Goal: Task Accomplishment & Management: Manage account settings

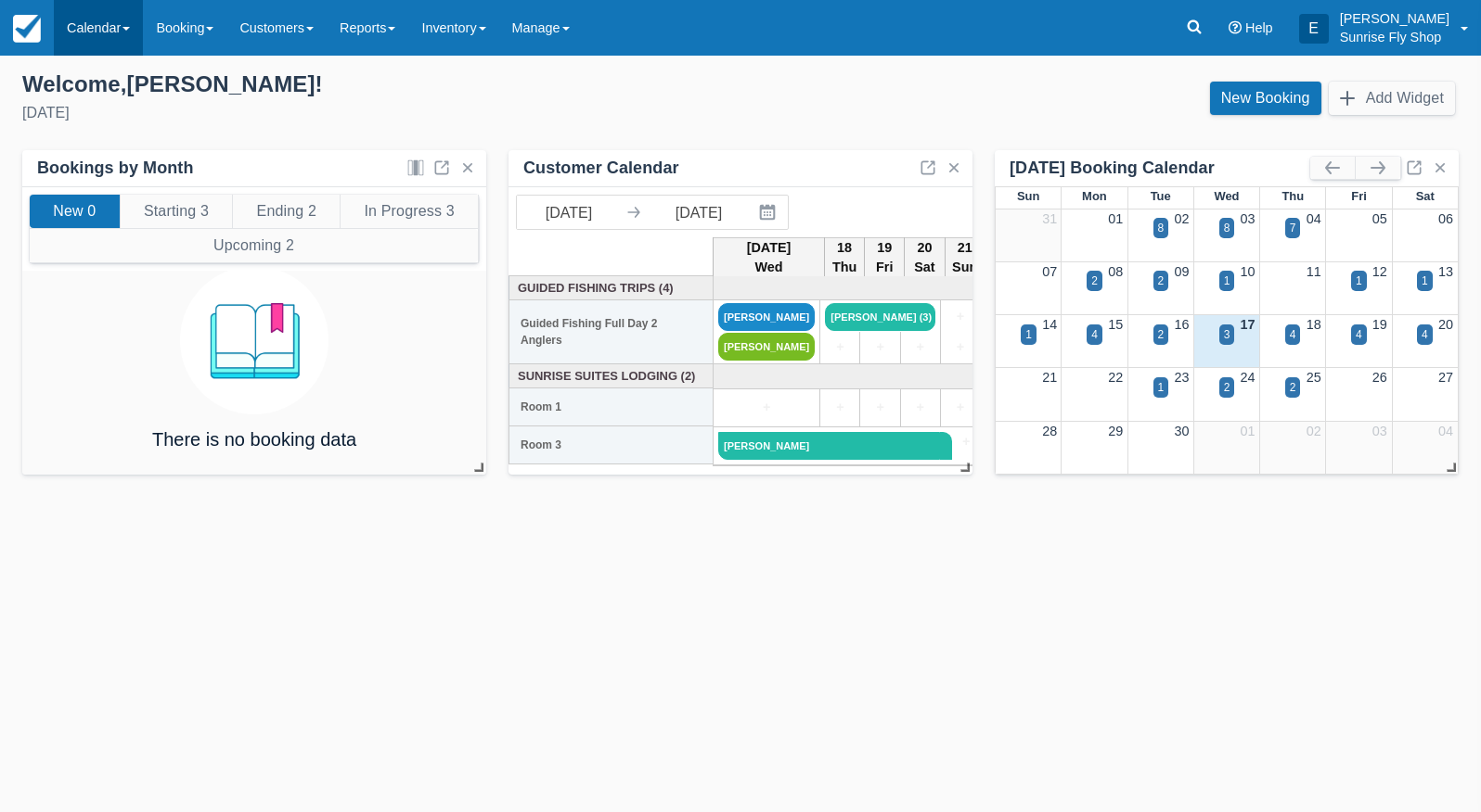
click at [92, 37] on link "Calendar" at bounding box center [98, 28] width 89 height 56
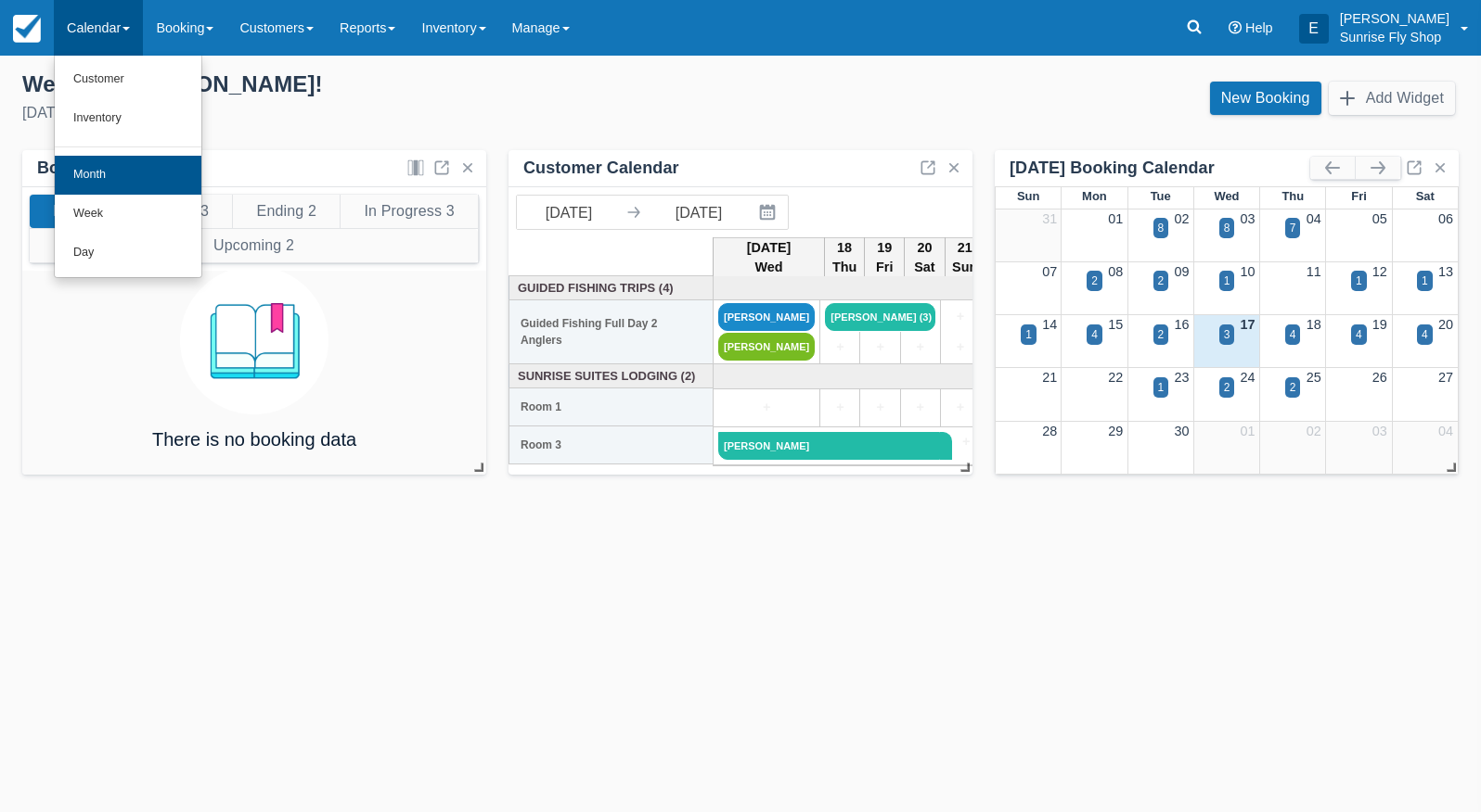
click at [148, 183] on link "Month" at bounding box center [128, 176] width 147 height 39
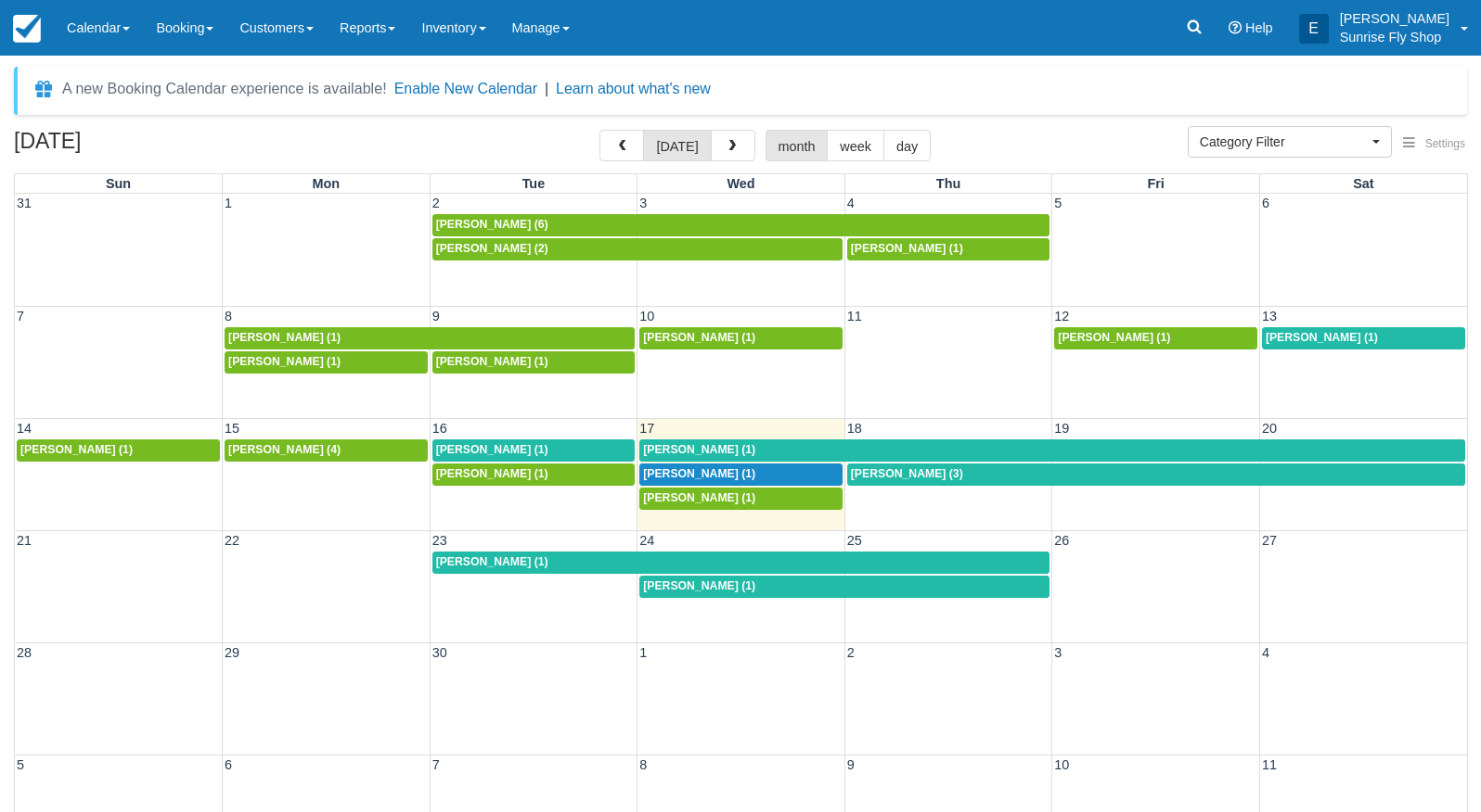
select select
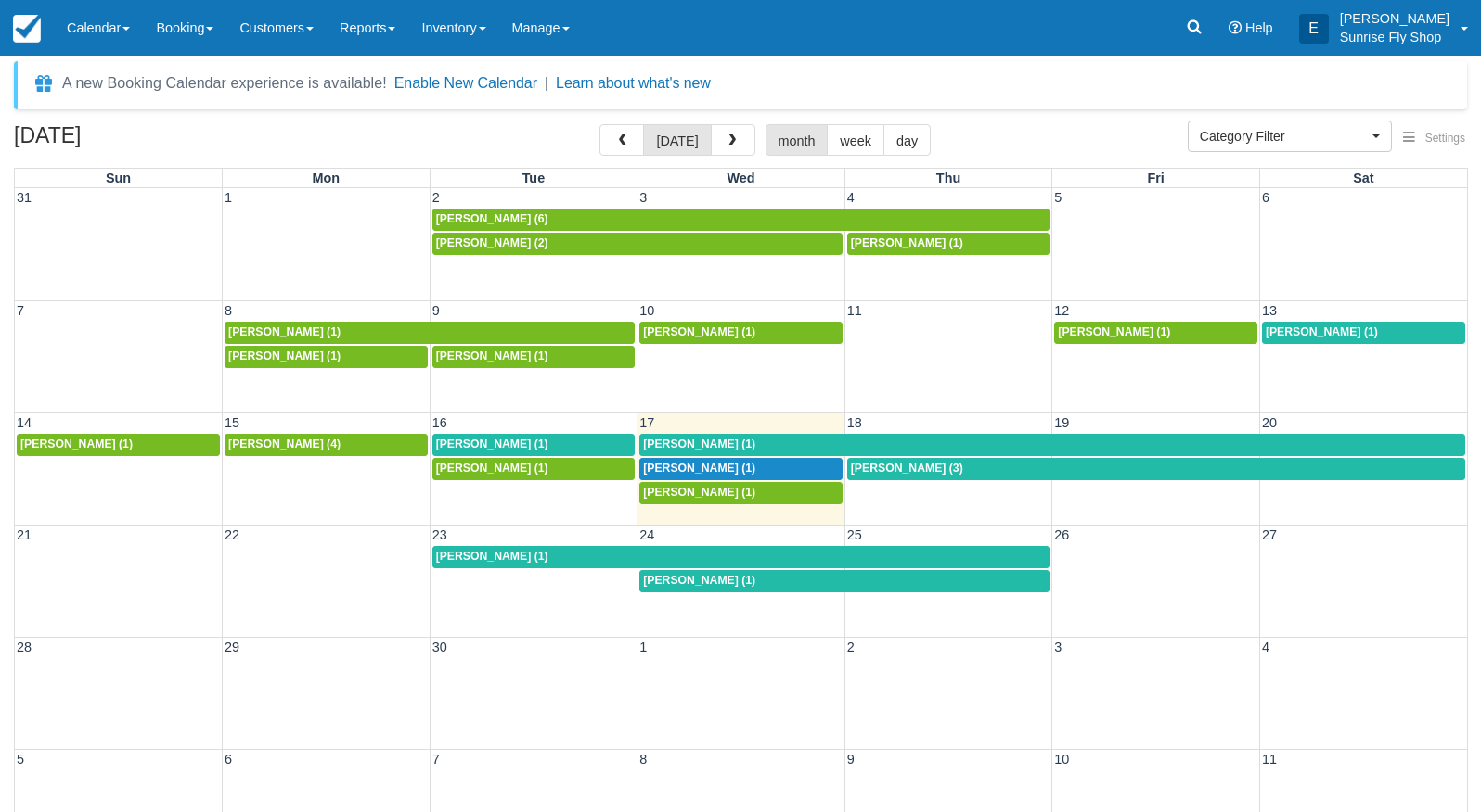
click at [681, 494] on span "Theodore Lorensen (1)" at bounding box center [699, 492] width 112 height 13
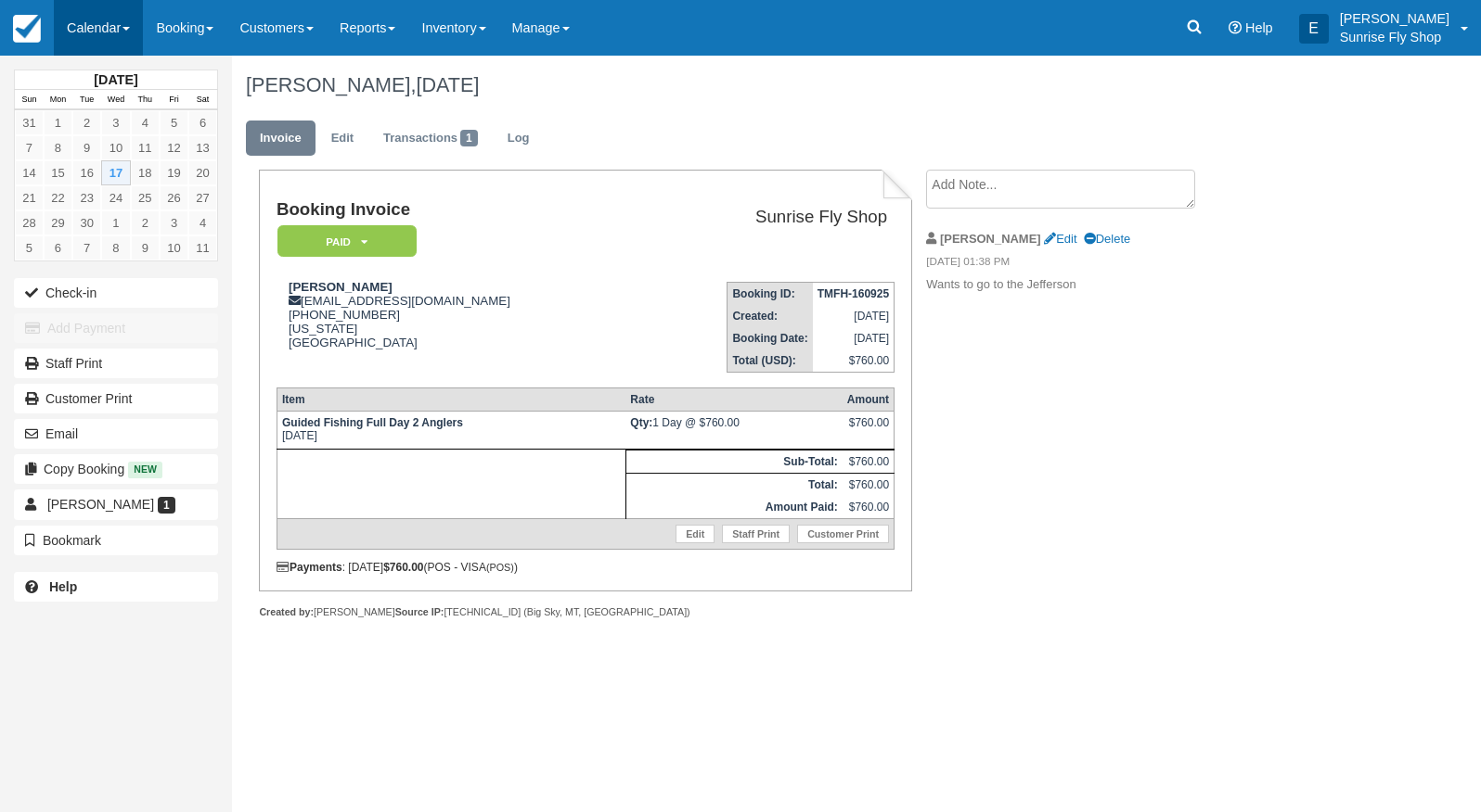
click at [55, 13] on link "Calendar" at bounding box center [98, 28] width 89 height 56
click at [122, 173] on link "Month" at bounding box center [128, 176] width 147 height 39
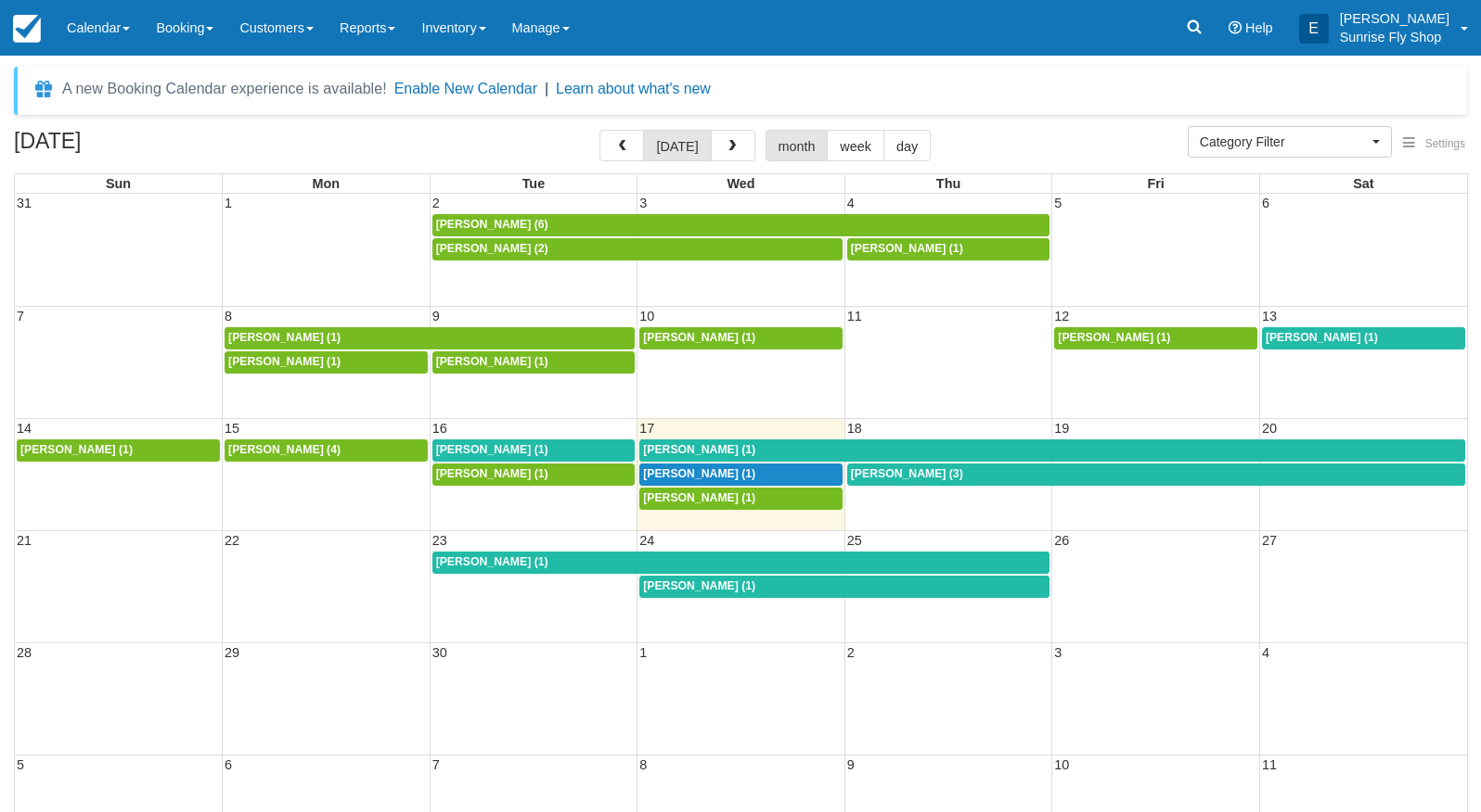
select select
click at [675, 472] on span "Steve Garrett (1)" at bounding box center [699, 474] width 112 height 13
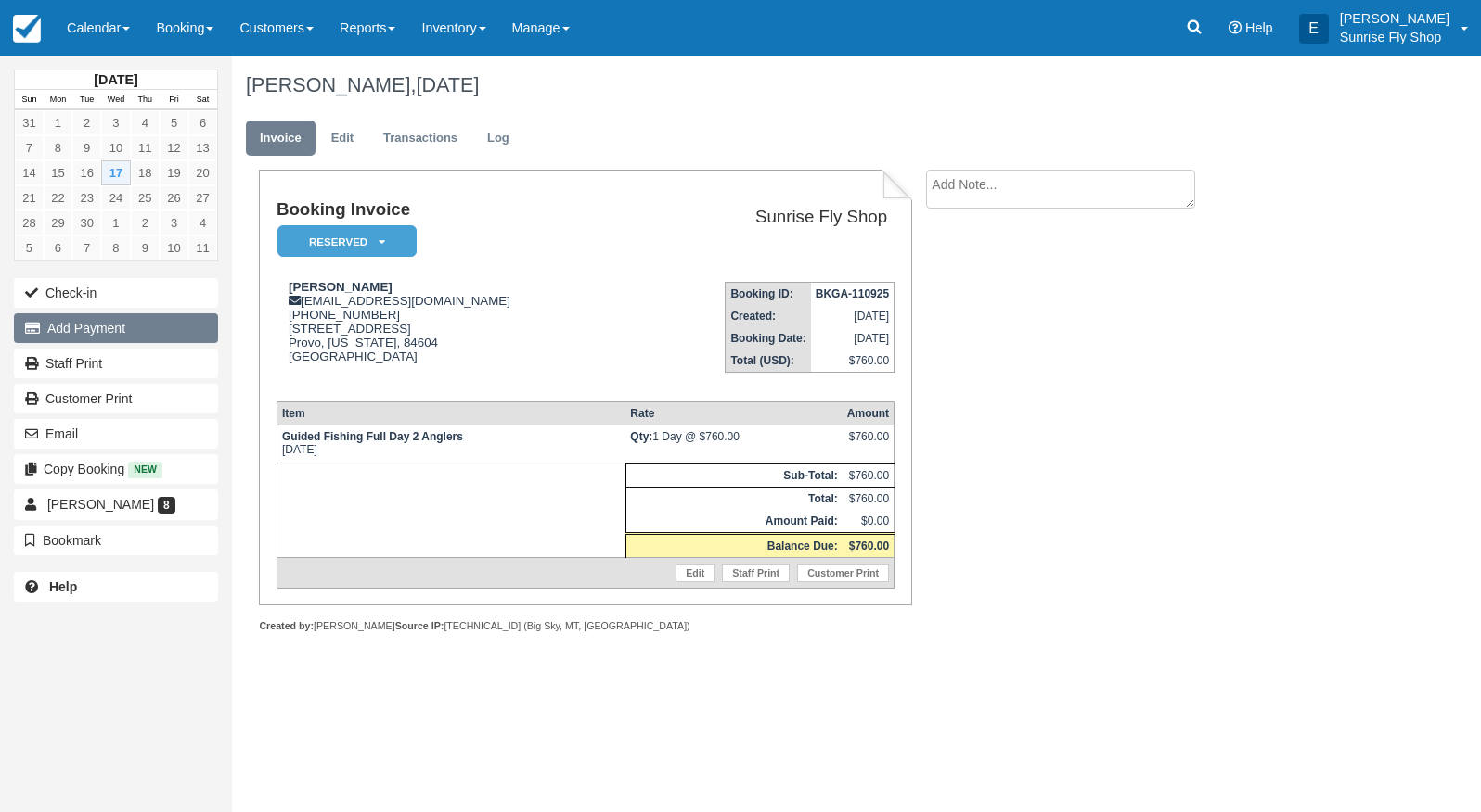
click at [122, 335] on button "Add Payment" at bounding box center [116, 328] width 204 height 30
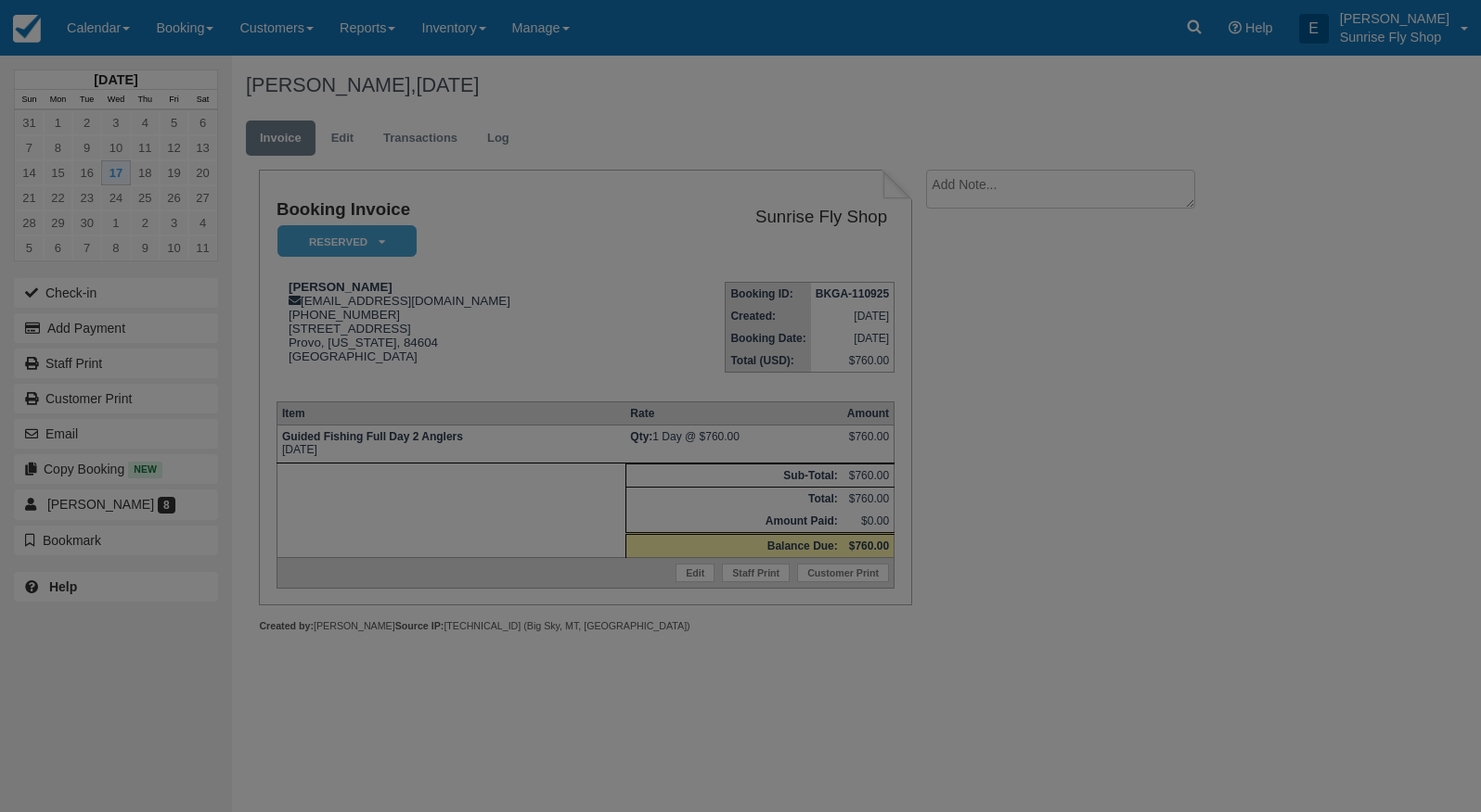
type input "09/17/25"
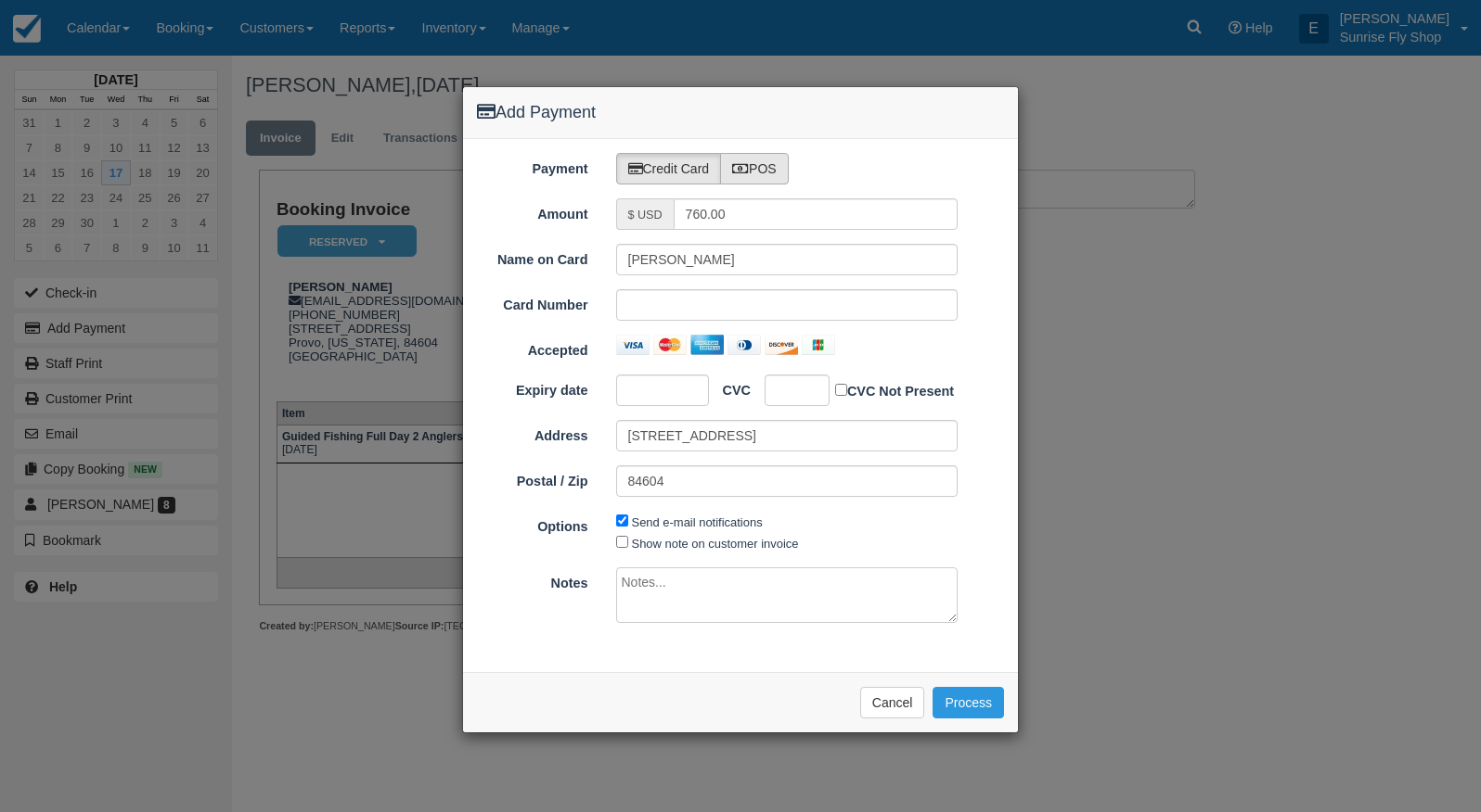
click at [746, 170] on icon at bounding box center [740, 169] width 17 height 13
radio input "true"
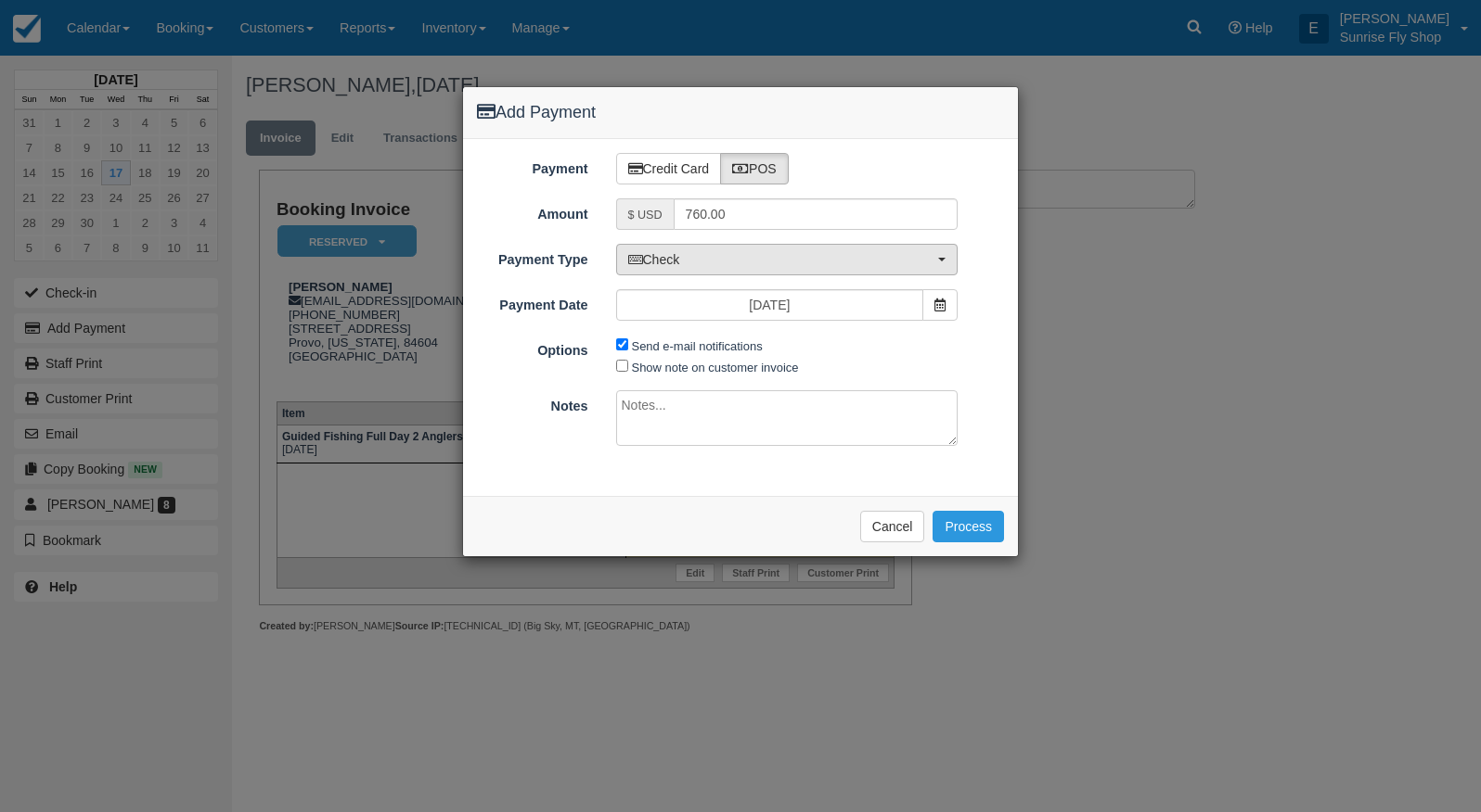
click at [723, 260] on span "Check" at bounding box center [781, 260] width 306 height 19
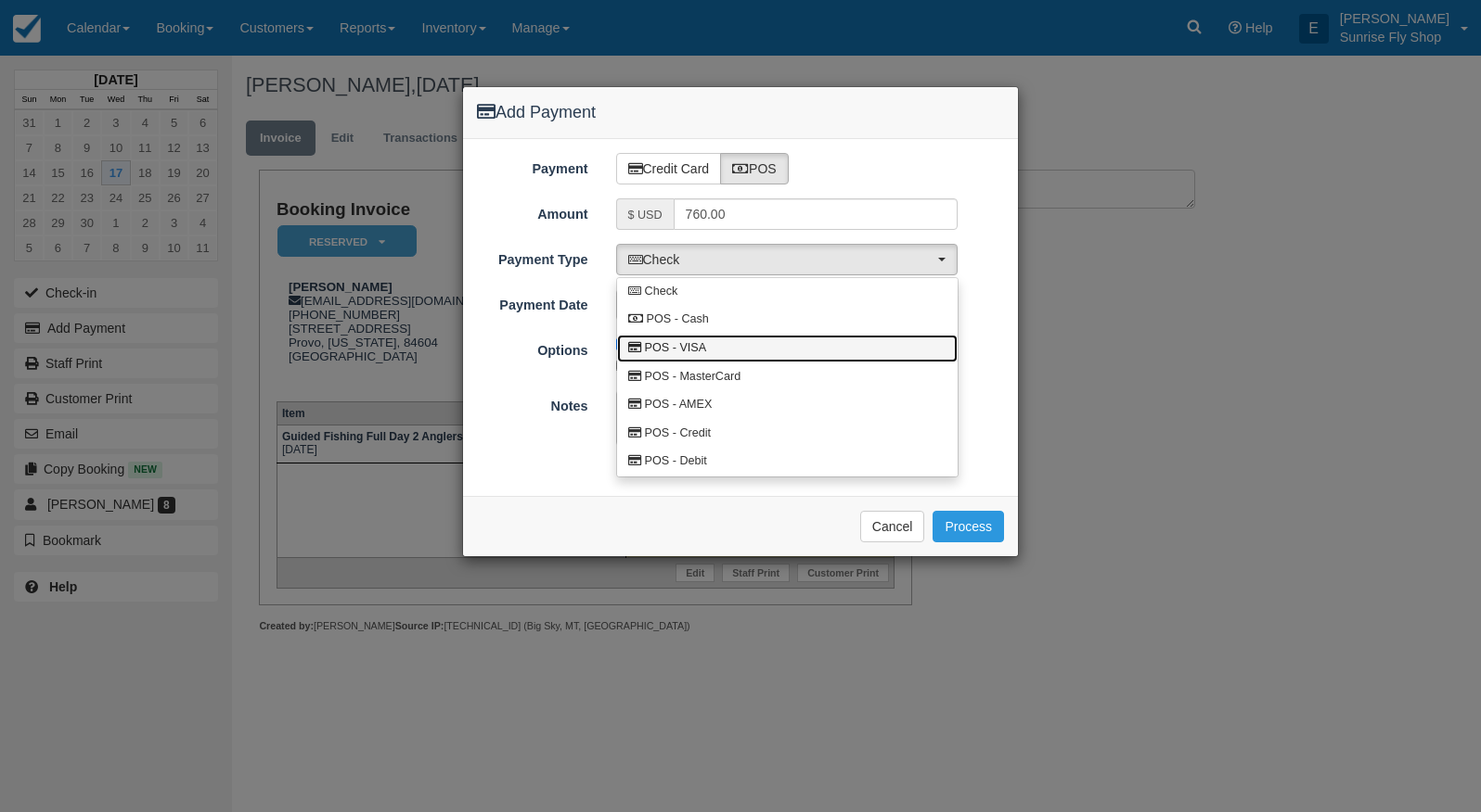
click at [701, 349] on span "POS - VISA" at bounding box center [676, 349] width 62 height 17
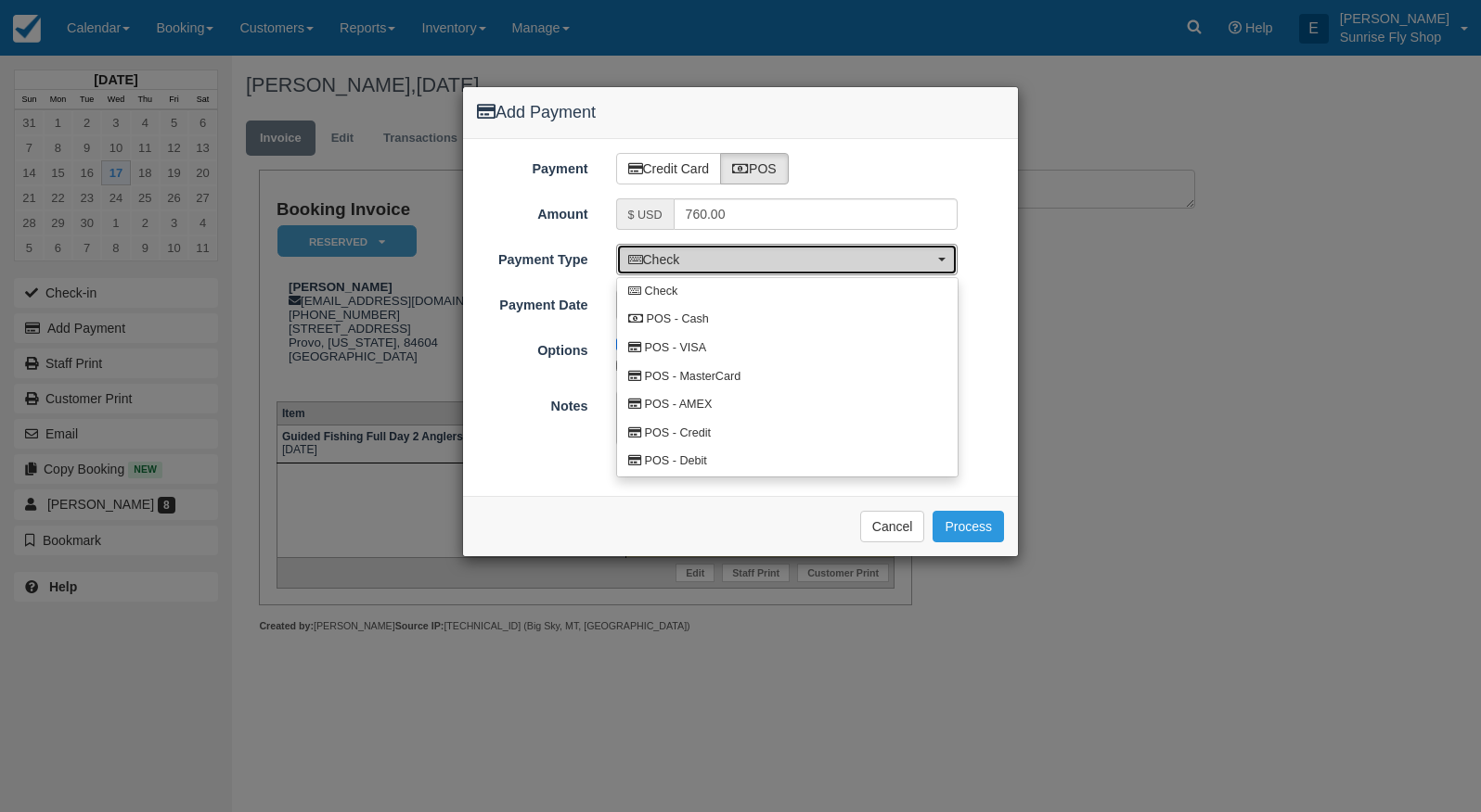
select select "VISA"
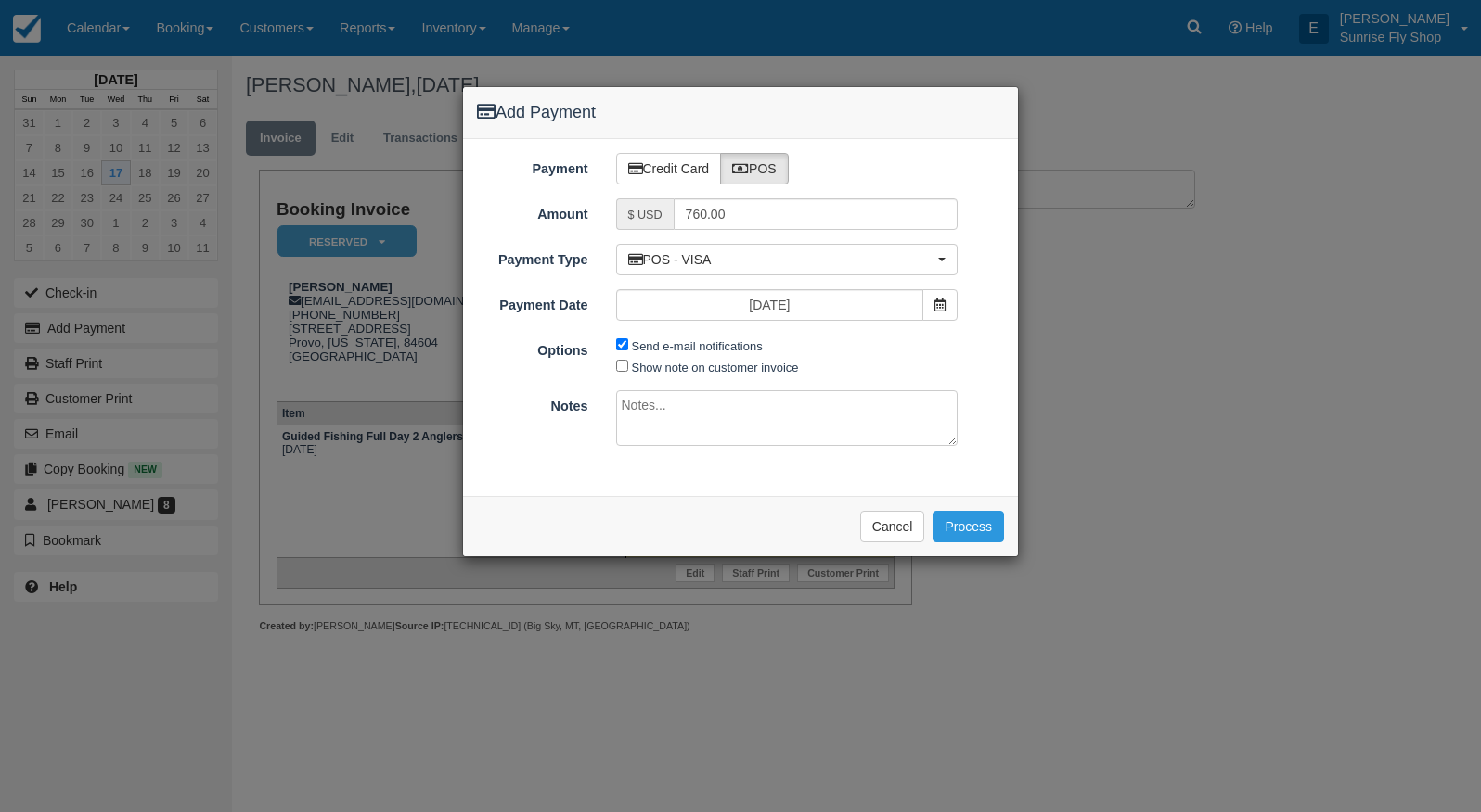
click at [621, 345] on input "Send e-mail notifications" at bounding box center [622, 344] width 12 height 12
checkbox input "false"
click at [978, 522] on button "Process" at bounding box center [968, 527] width 71 height 32
